Goal: Information Seeking & Learning: Learn about a topic

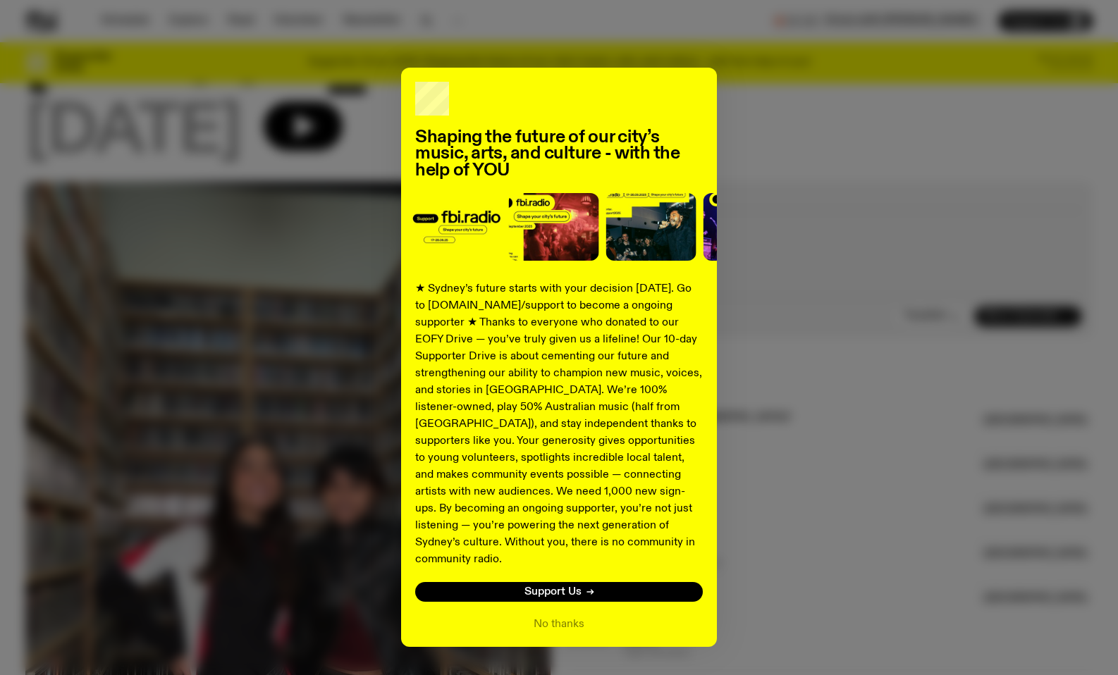
scroll to position [353, 0]
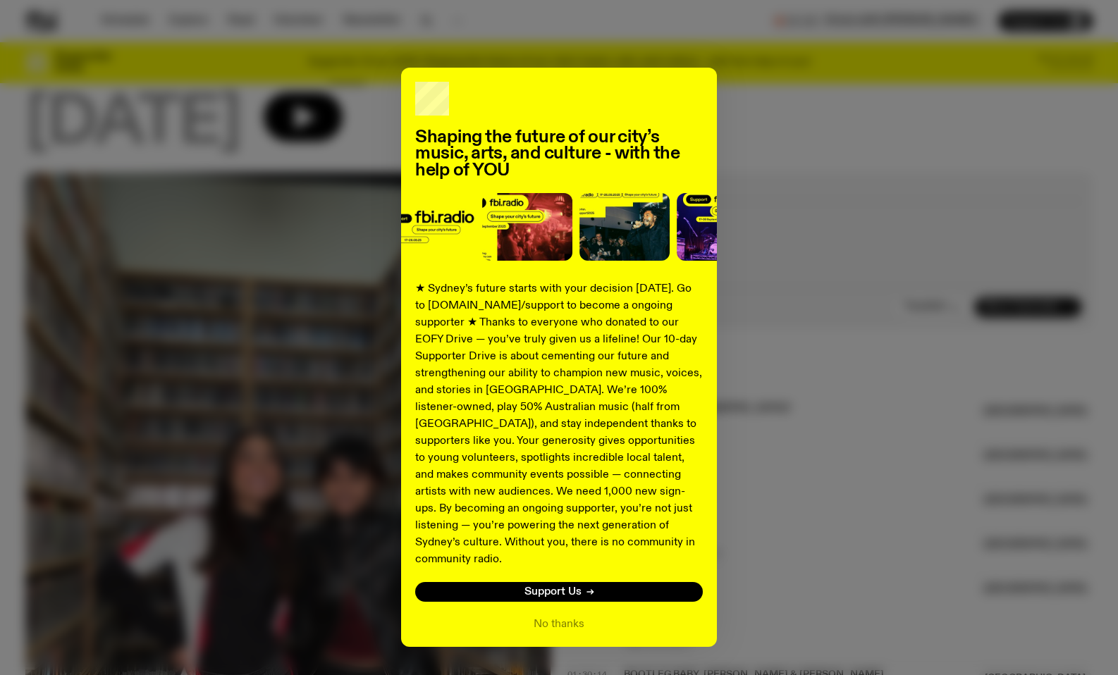
click at [570, 617] on div "Shaping the future of our city’s music, arts, and culture - with the help of YO…" at bounding box center [559, 357] width 316 height 579
click at [564, 616] on button "No thanks" at bounding box center [559, 624] width 51 height 17
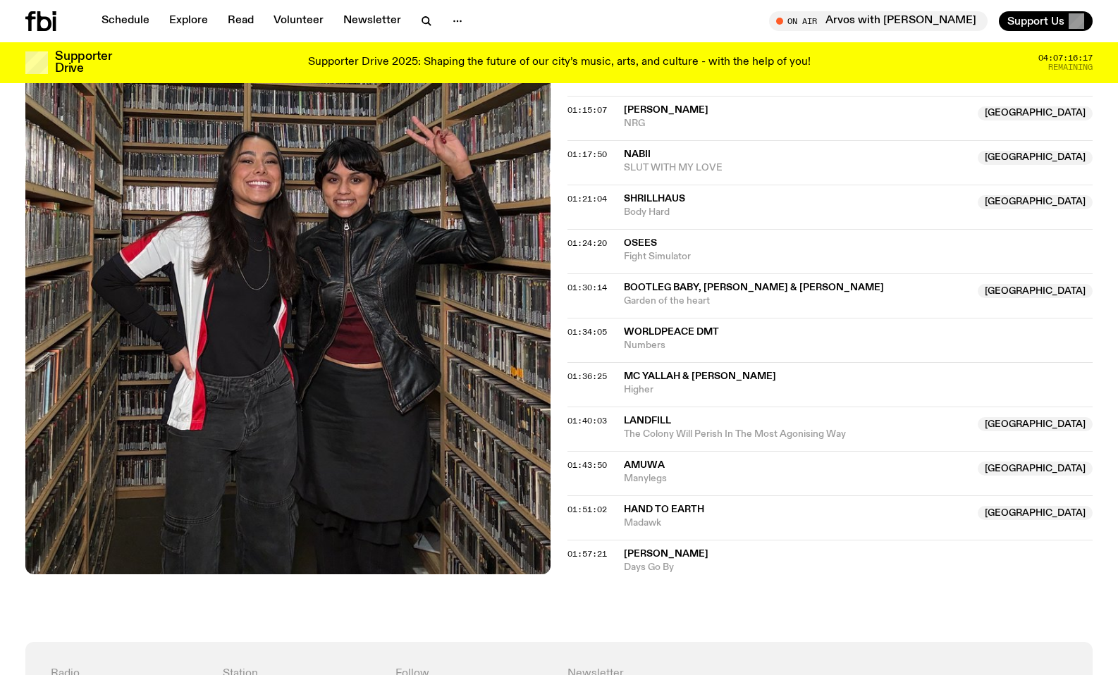
scroll to position [742, 0]
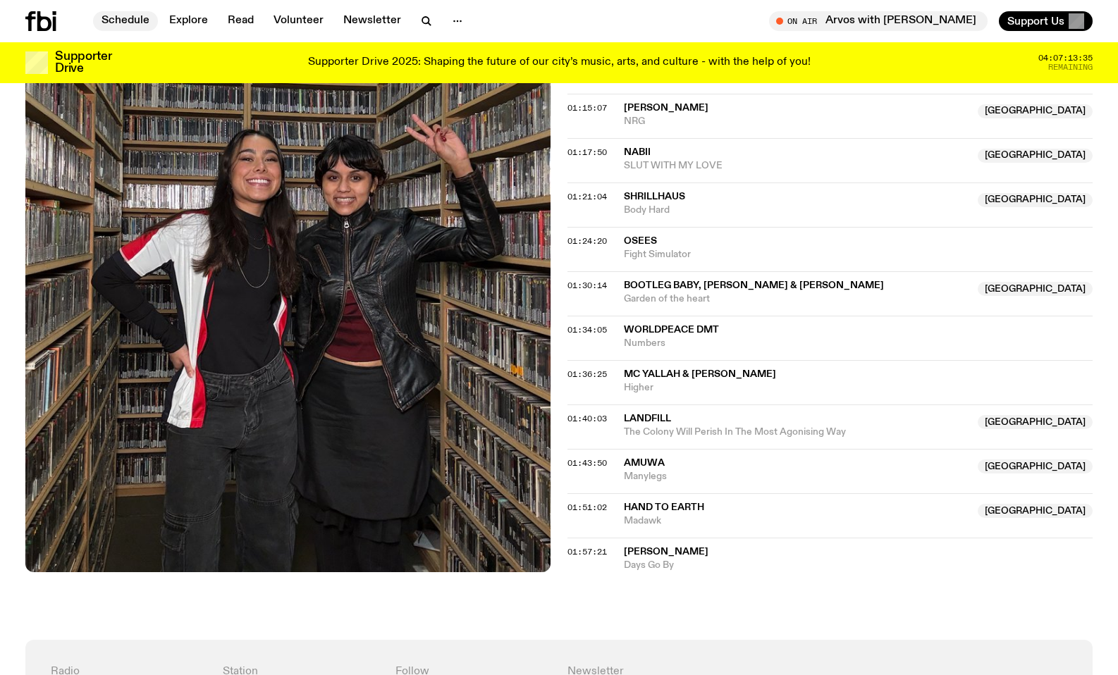
click at [130, 27] on link "Schedule" at bounding box center [125, 21] width 65 height 20
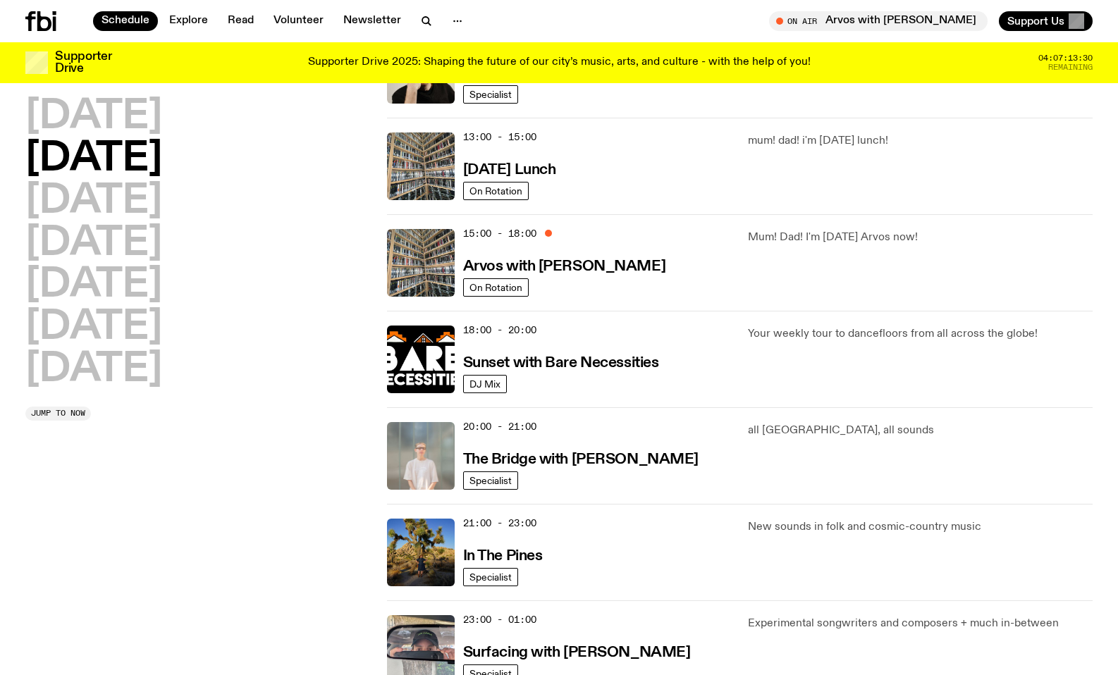
scroll to position [394, 0]
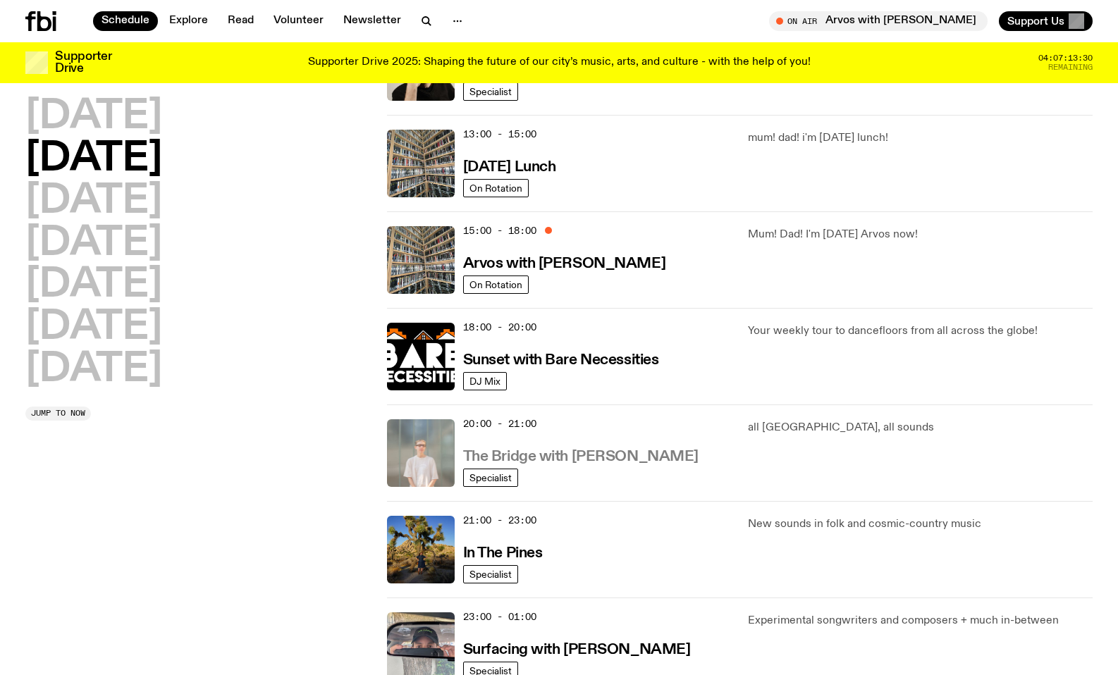
click at [562, 460] on h3 "The Bridge with [PERSON_NAME]" at bounding box center [580, 457] width 235 height 15
